Goal: Information Seeking & Learning: Learn about a topic

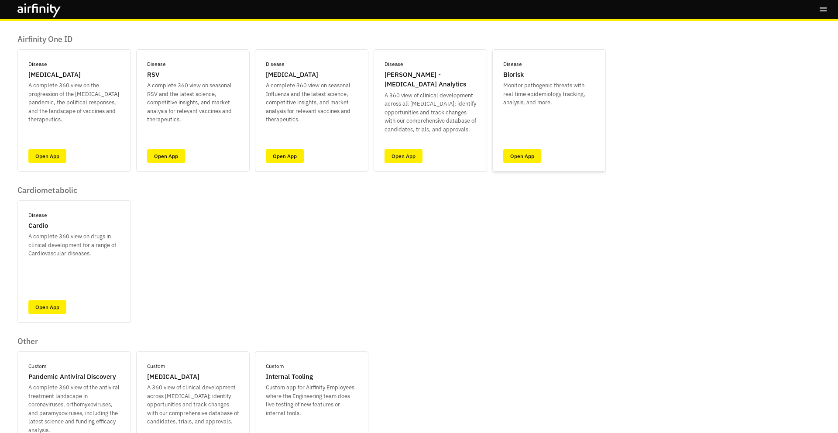
scroll to position [62, 0]
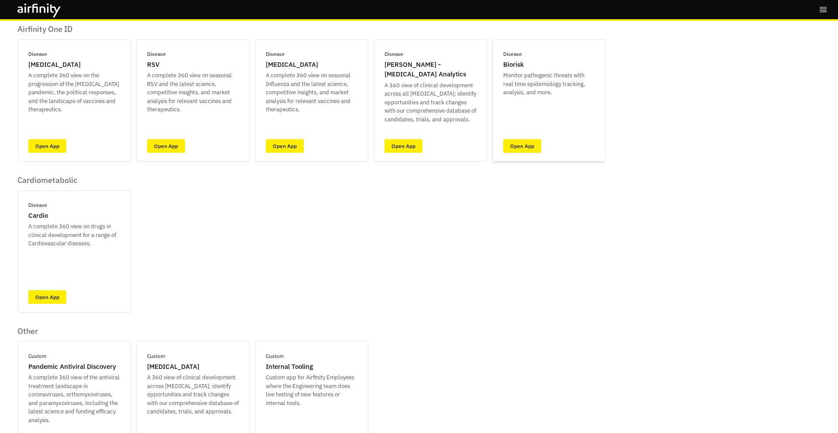
click at [536, 146] on link "Open App" at bounding box center [522, 146] width 38 height 14
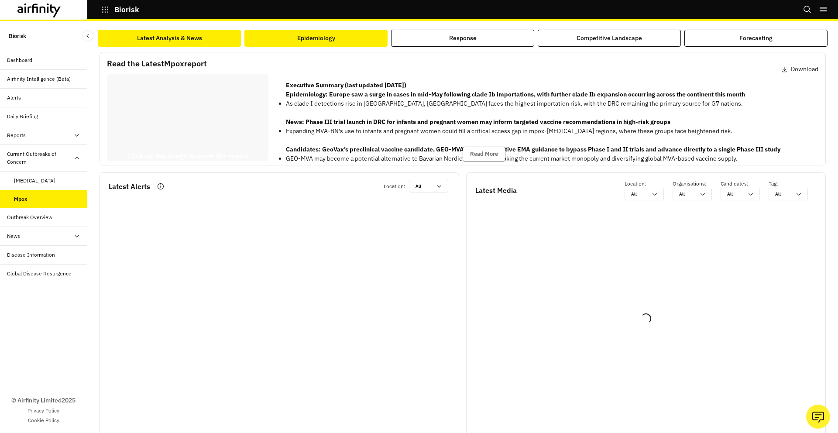
click at [304, 37] on div "Epidemiology" at bounding box center [316, 38] width 38 height 9
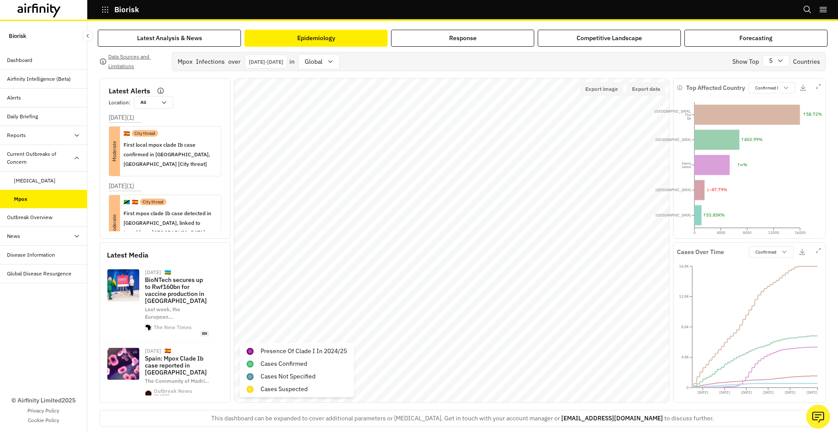
click at [55, 6] on icon at bounding box center [39, 10] width 44 height 14
